Goal: Information Seeking & Learning: Find specific page/section

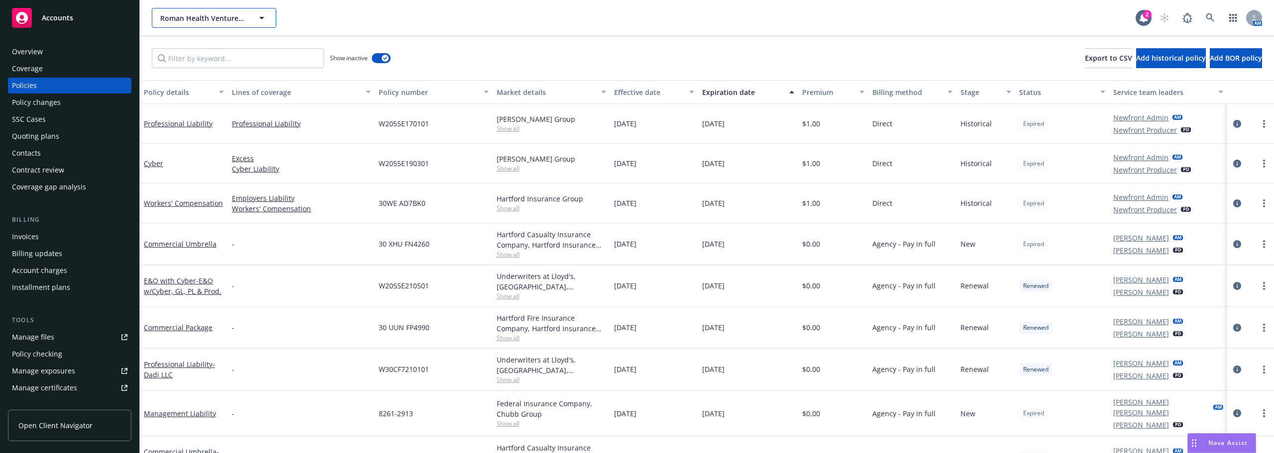
click at [191, 11] on button "Roman Health Ventures Inc." at bounding box center [214, 18] width 124 height 20
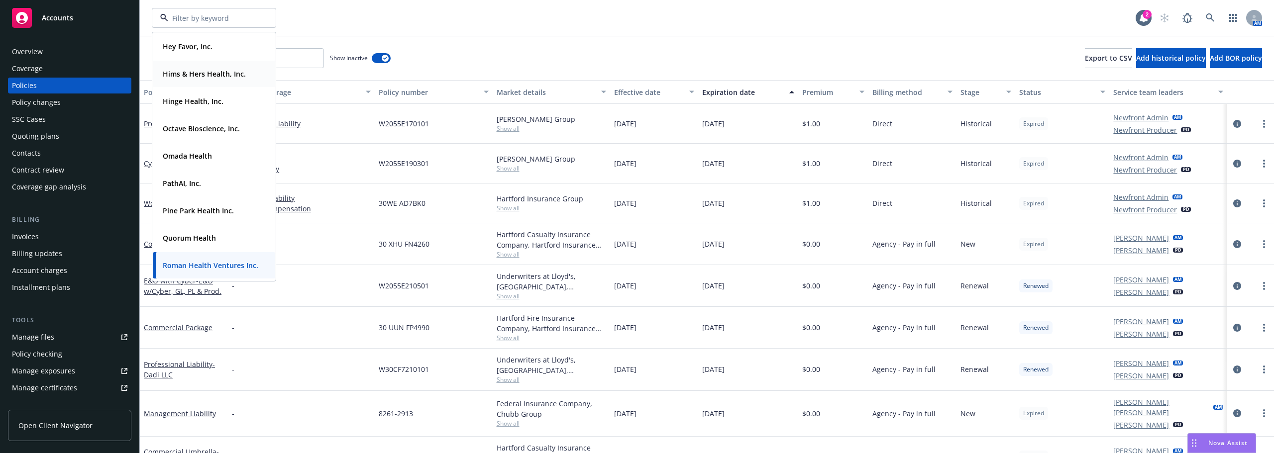
scroll to position [249, 0]
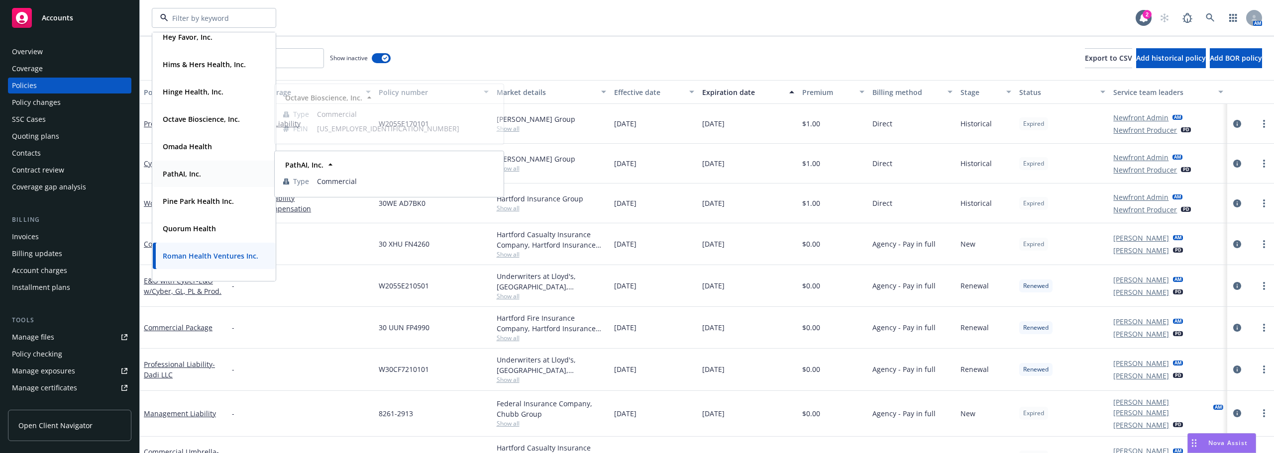
click at [201, 174] on strong "PathAI, Inc." at bounding box center [182, 173] width 38 height 9
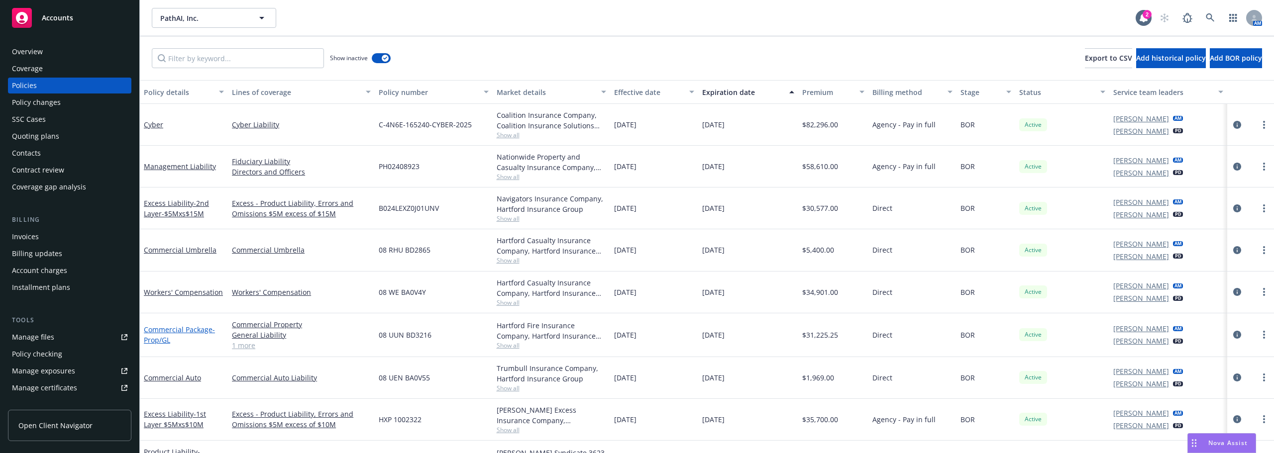
click at [185, 330] on link "Commercial Package - Prop/GL" at bounding box center [179, 335] width 71 height 20
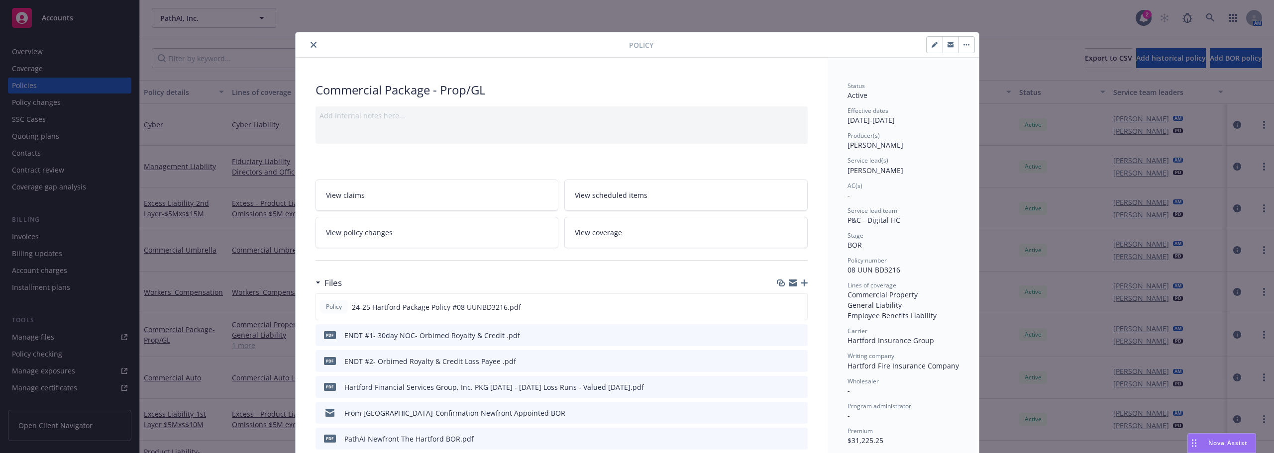
click at [308, 41] on button "close" at bounding box center [313, 45] width 12 height 12
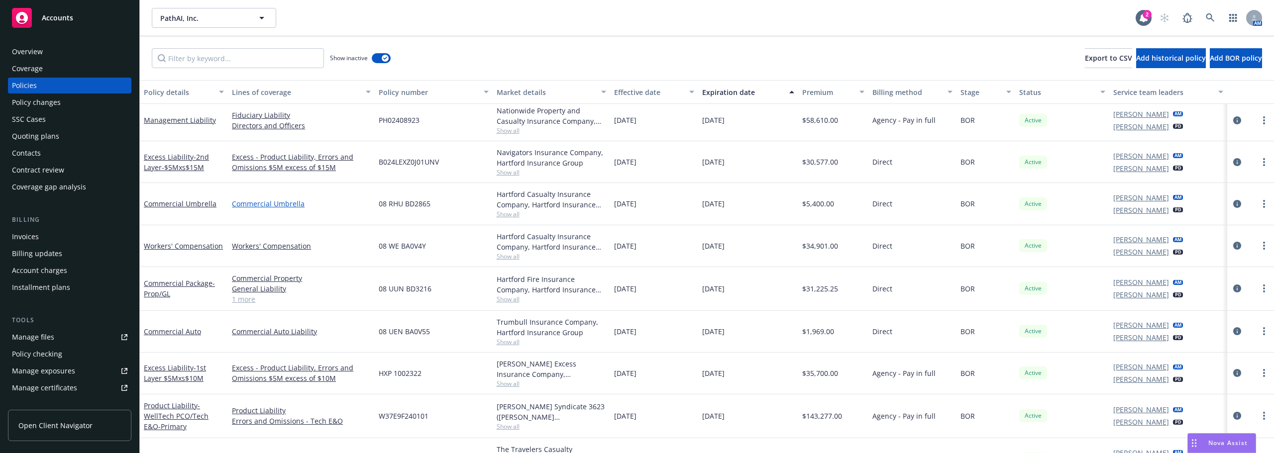
scroll to position [73, 0]
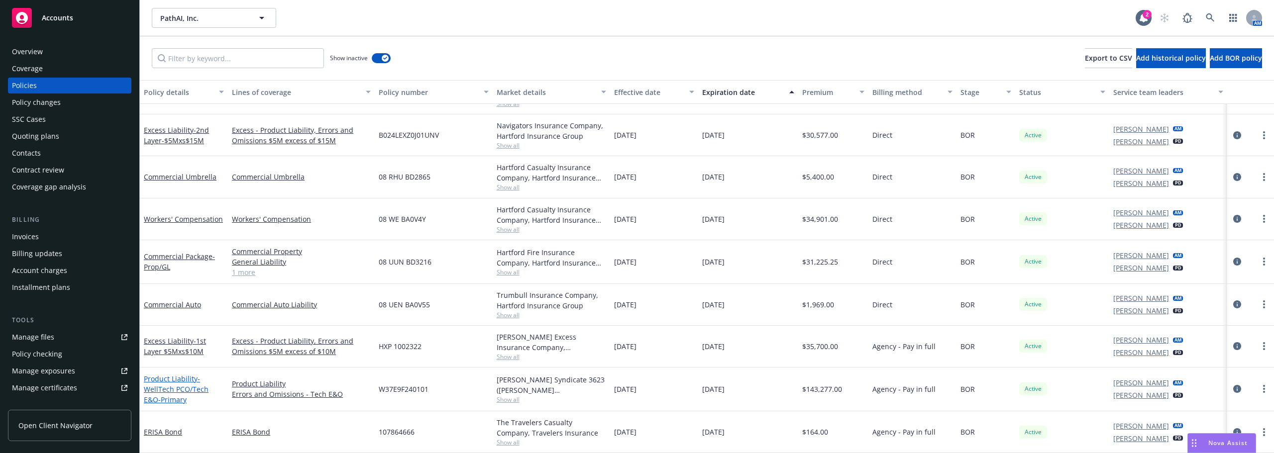
click at [175, 392] on span "- WellTech PCO/Tech E&O-Primary" at bounding box center [176, 389] width 65 height 30
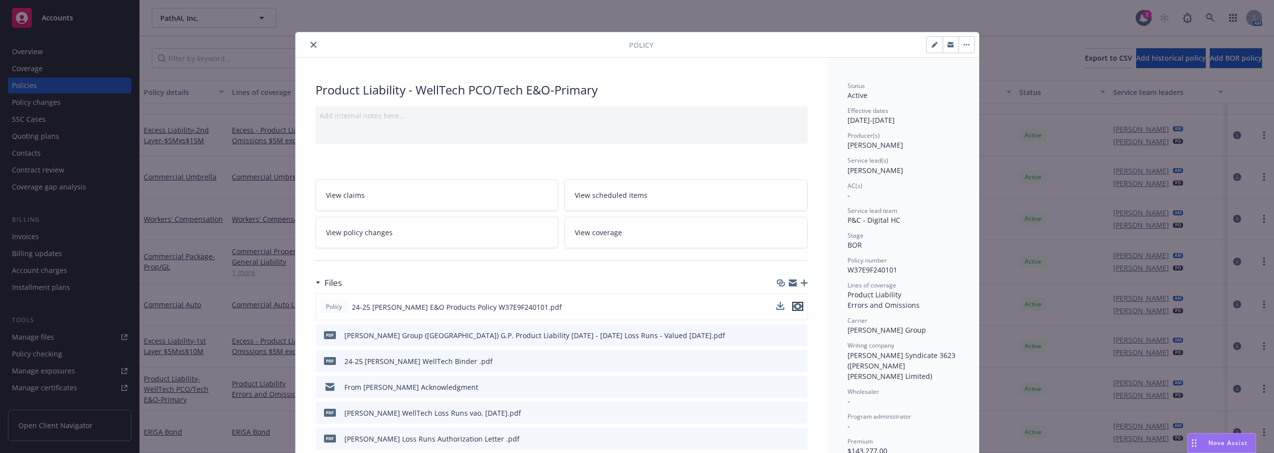
click at [793, 304] on icon "preview file" at bounding box center [797, 306] width 9 height 7
click at [311, 42] on icon "close" at bounding box center [313, 45] width 6 height 6
